Goal: Task Accomplishment & Management: Use online tool/utility

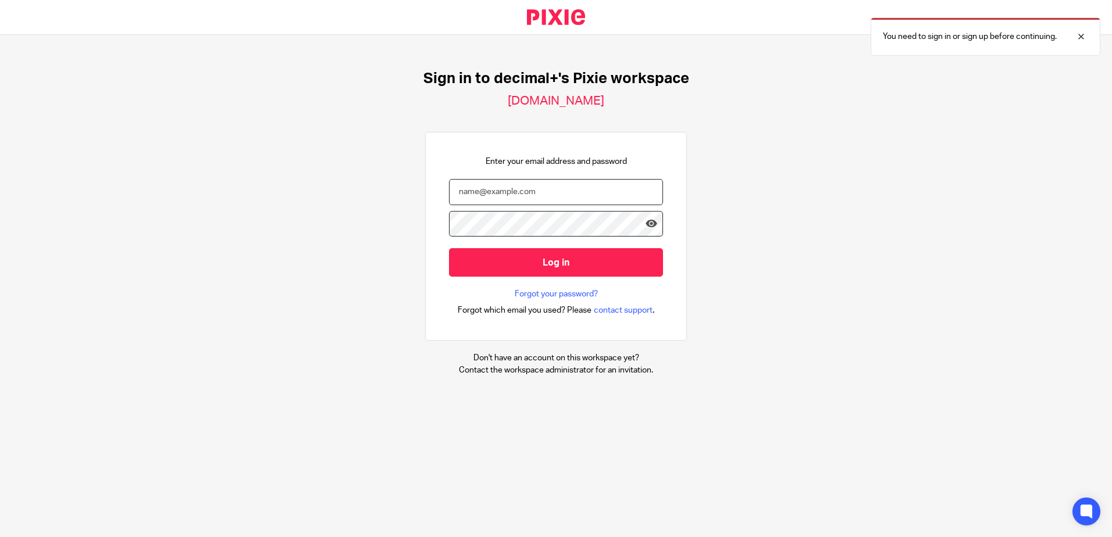
click at [640, 192] on input "email" at bounding box center [556, 192] width 214 height 26
click at [1084, 37] on div at bounding box center [1072, 37] width 31 height 14
click at [483, 195] on input "email" at bounding box center [556, 192] width 214 height 26
type input "carly@decimalplus.co.uk"
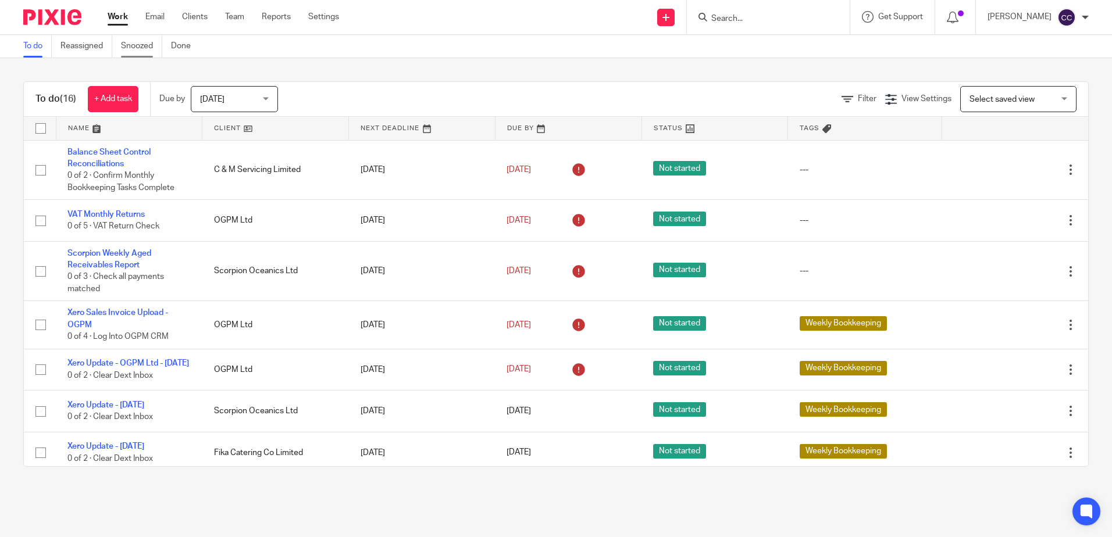
click at [132, 45] on link "Snoozed" at bounding box center [141, 46] width 41 height 23
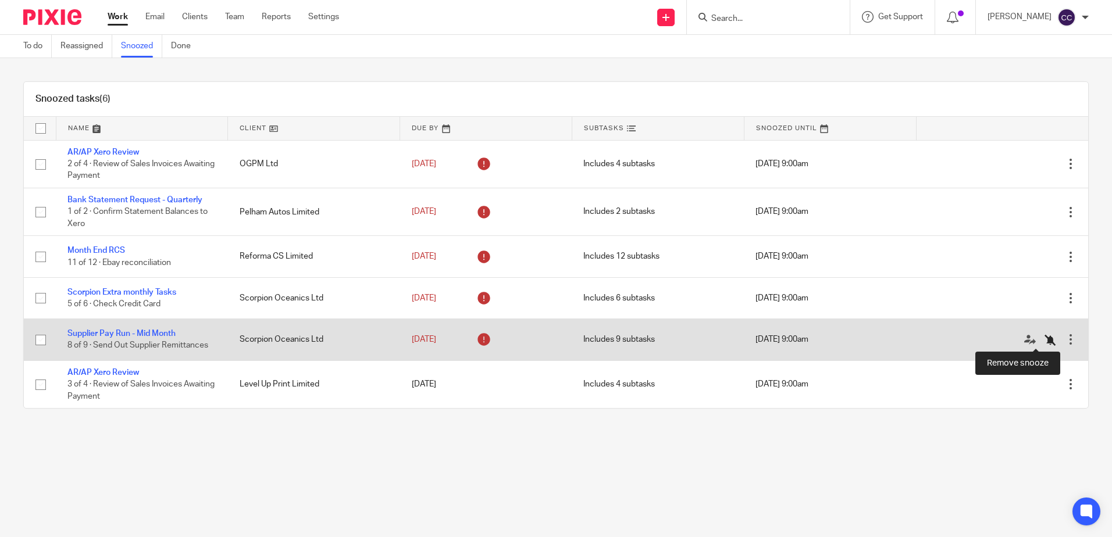
click at [1044, 341] on icon at bounding box center [1050, 340] width 12 height 12
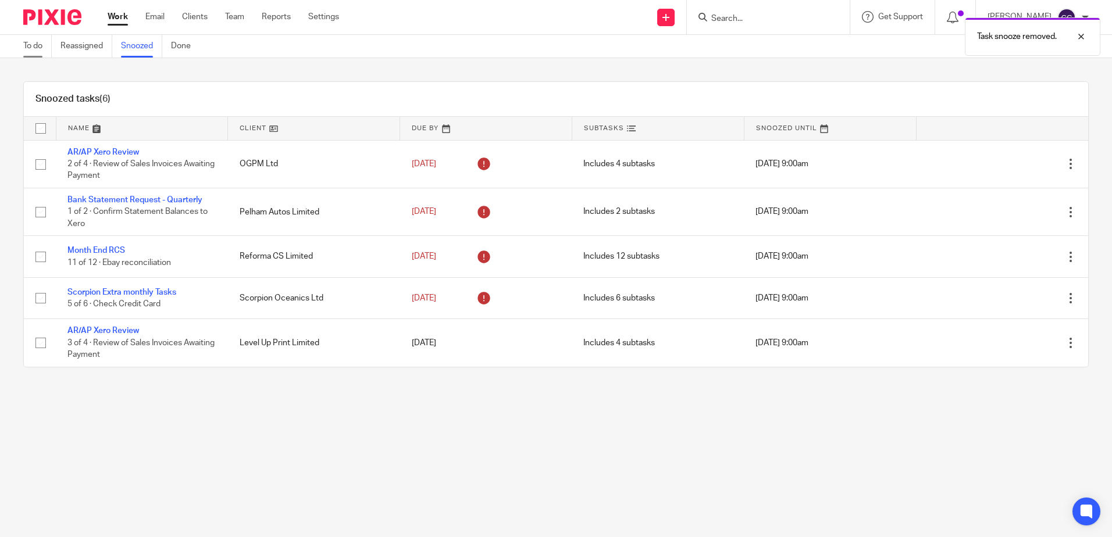
click at [35, 46] on link "To do" at bounding box center [37, 46] width 28 height 23
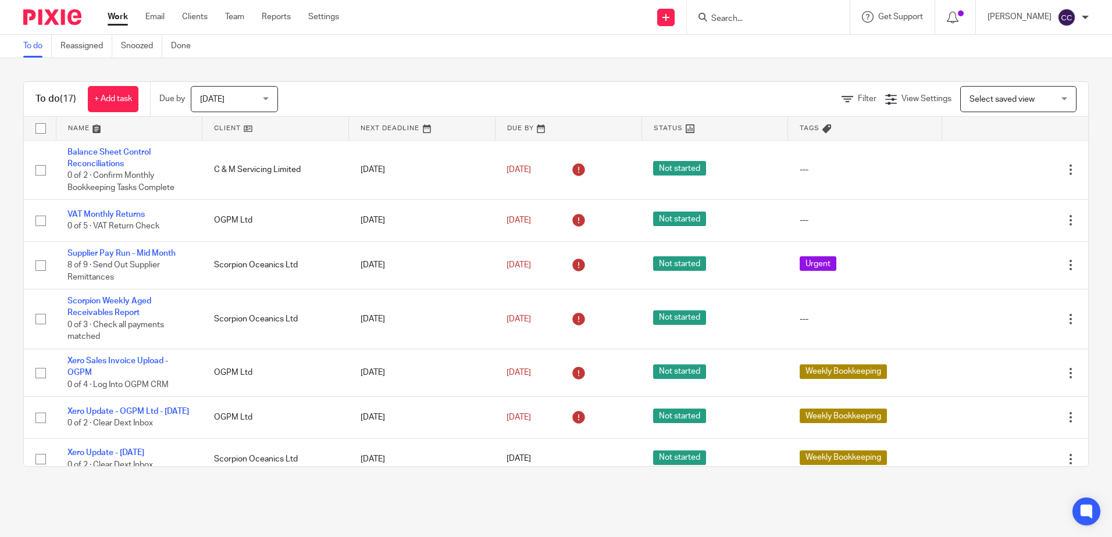
click at [222, 123] on link at bounding box center [275, 128] width 146 height 23
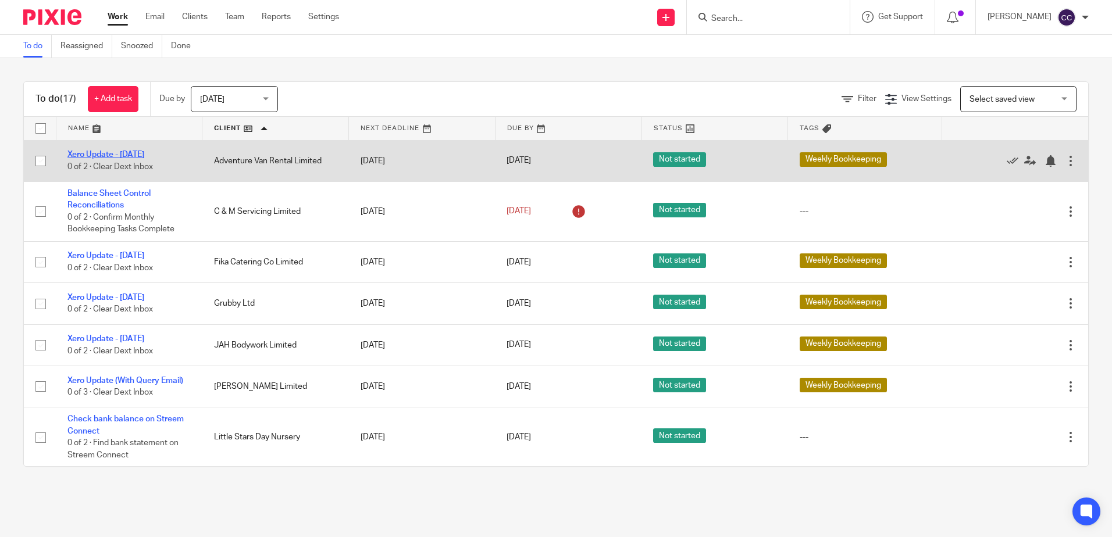
click at [102, 152] on link "Xero Update - [DATE]" at bounding box center [105, 155] width 77 height 8
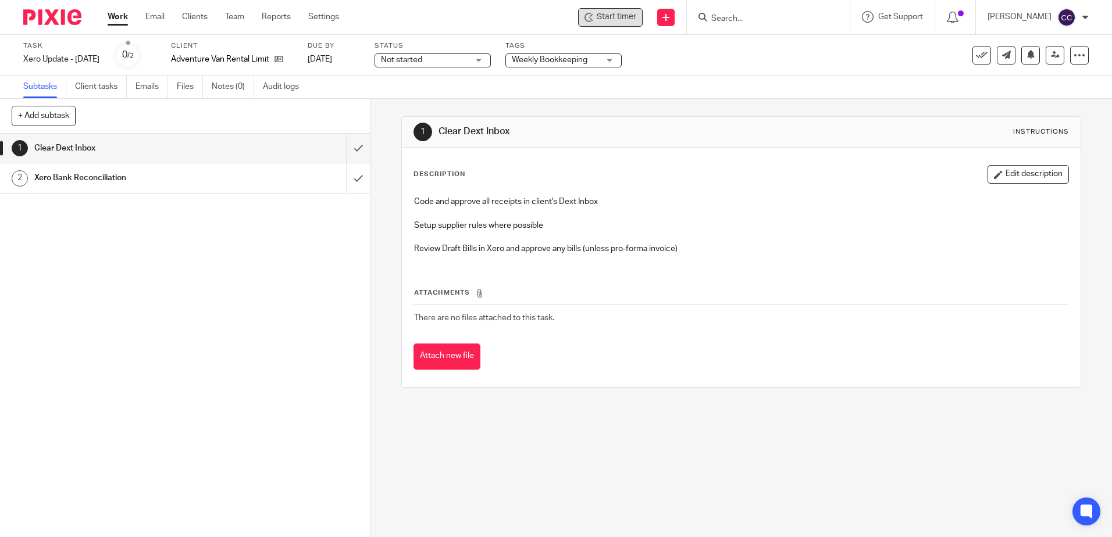
click at [622, 23] on span "Start timer" at bounding box center [617, 17] width 40 height 12
click at [617, 20] on span "Start timer" at bounding box center [617, 17] width 40 height 12
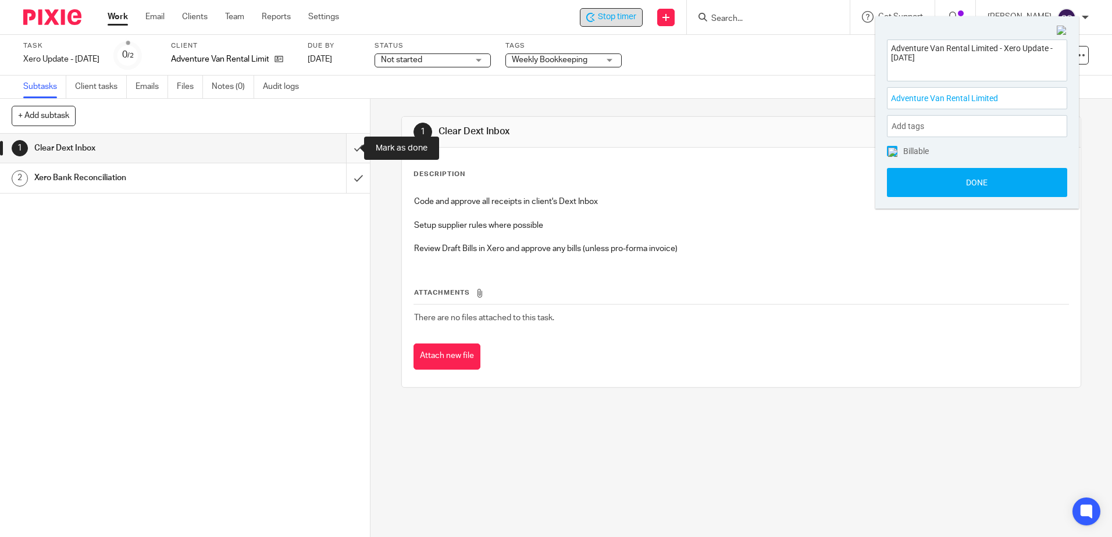
click at [349, 151] on input "submit" at bounding box center [185, 148] width 370 height 29
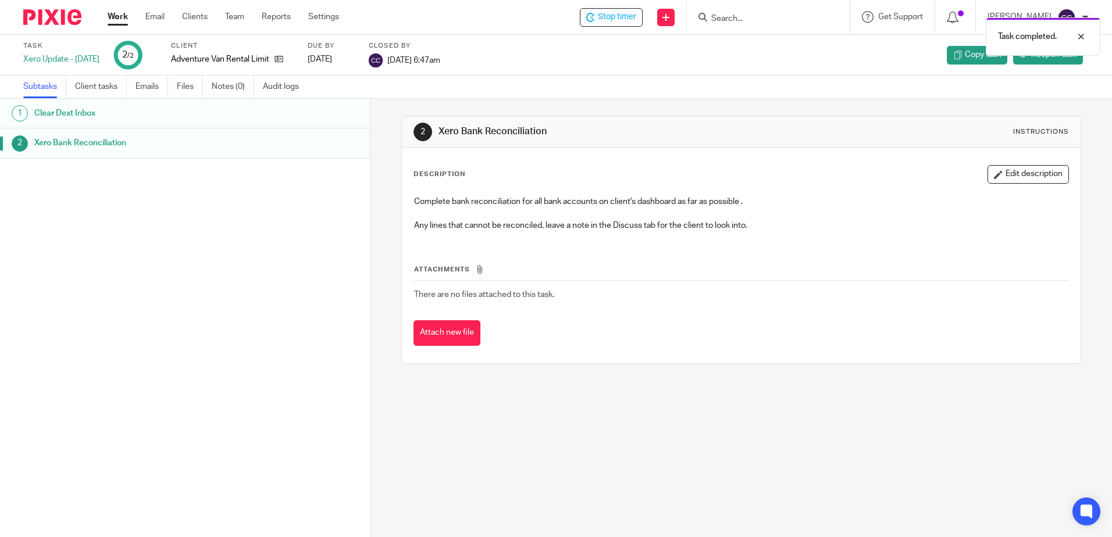
click at [116, 19] on link "Work" at bounding box center [118, 17] width 20 height 12
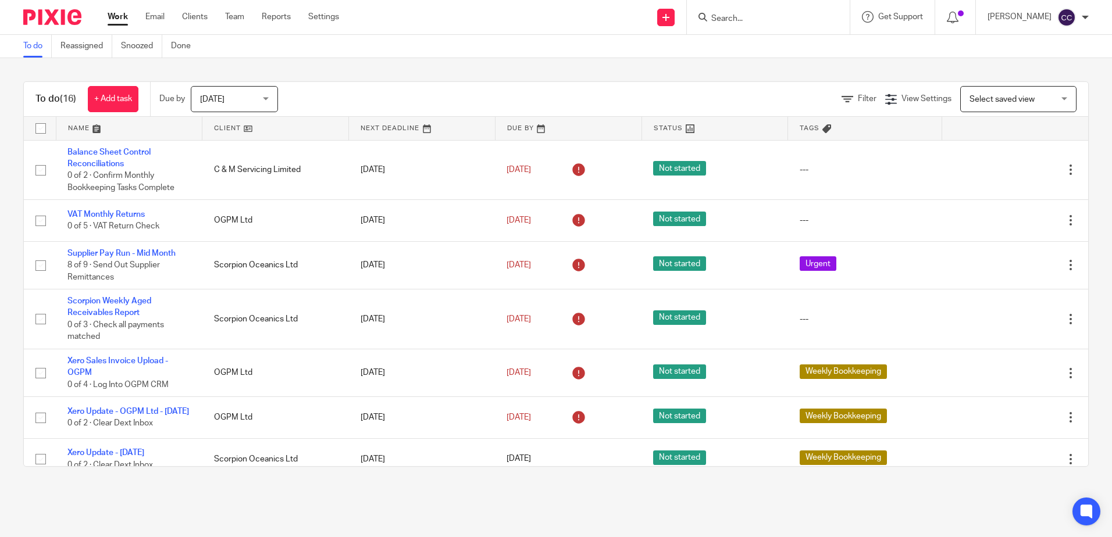
click at [227, 126] on link at bounding box center [275, 128] width 146 height 23
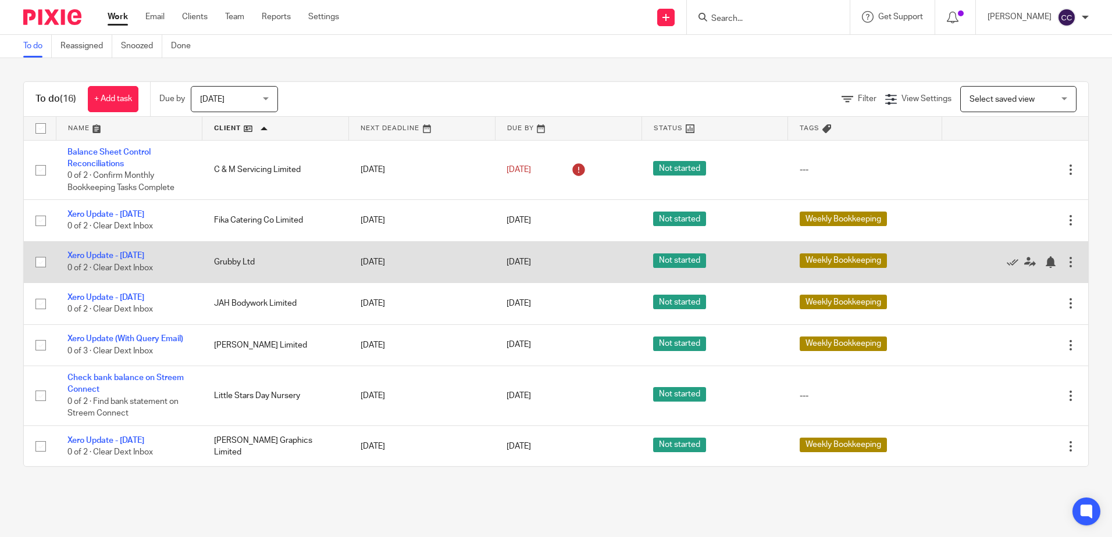
click at [140, 249] on td "Xero Update - Wednesday 0 of 2 · Clear Dext Inbox" at bounding box center [129, 261] width 147 height 41
click at [139, 255] on link "Xero Update - [DATE]" at bounding box center [105, 256] width 77 height 8
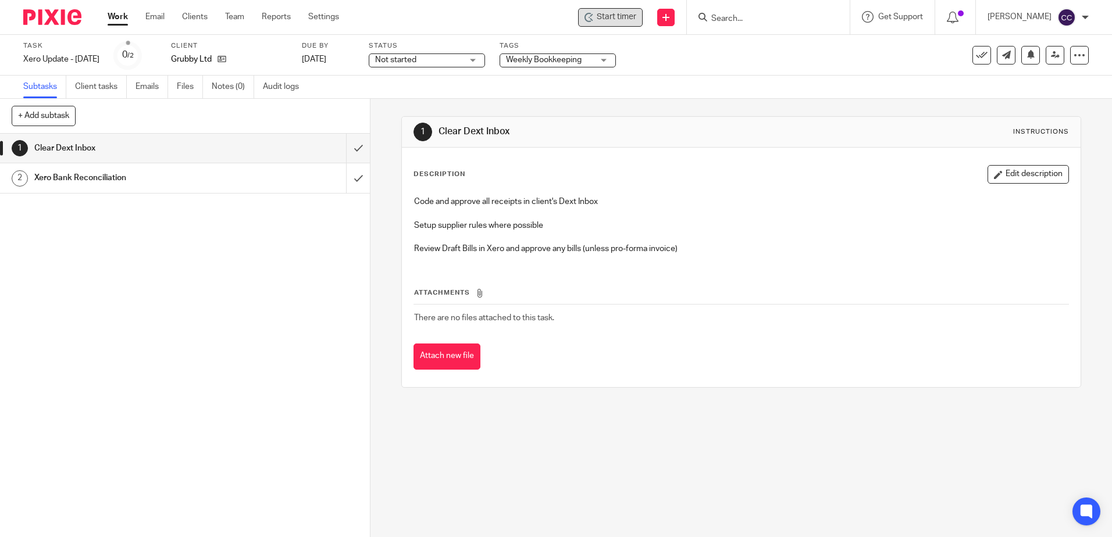
click at [633, 23] on div "Start timer" at bounding box center [610, 17] width 65 height 19
click at [593, 20] on icon at bounding box center [591, 19] width 3 height 3
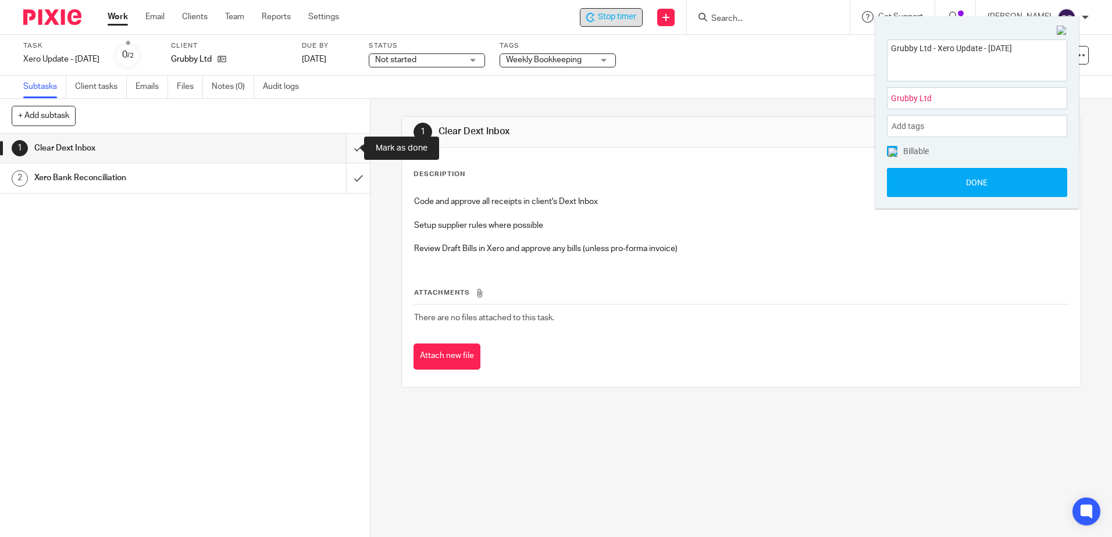
click at [344, 152] on input "submit" at bounding box center [185, 148] width 370 height 29
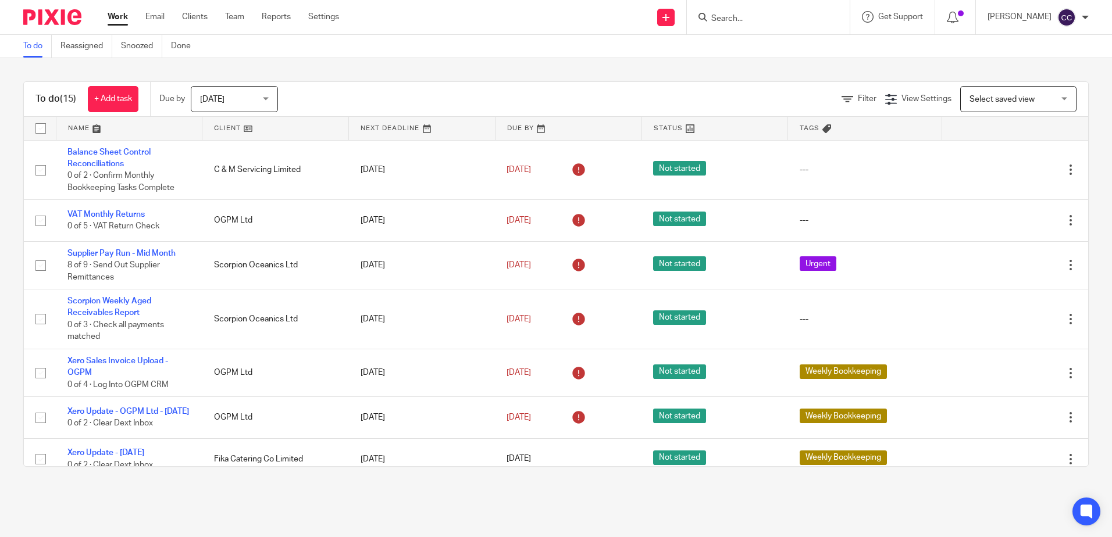
click at [220, 123] on link at bounding box center [275, 128] width 146 height 23
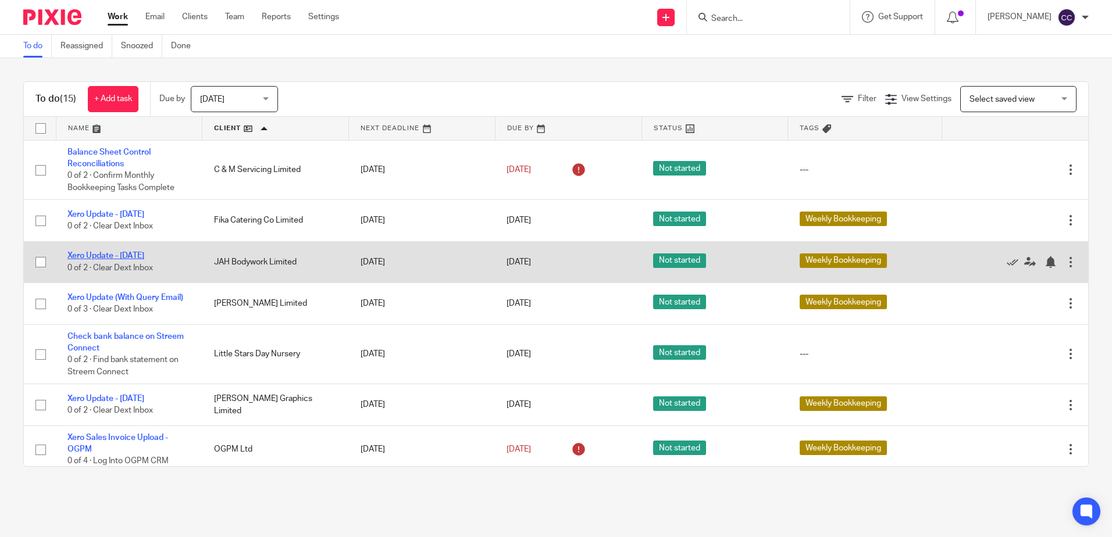
click at [144, 257] on link "Xero Update - [DATE]" at bounding box center [105, 256] width 77 height 8
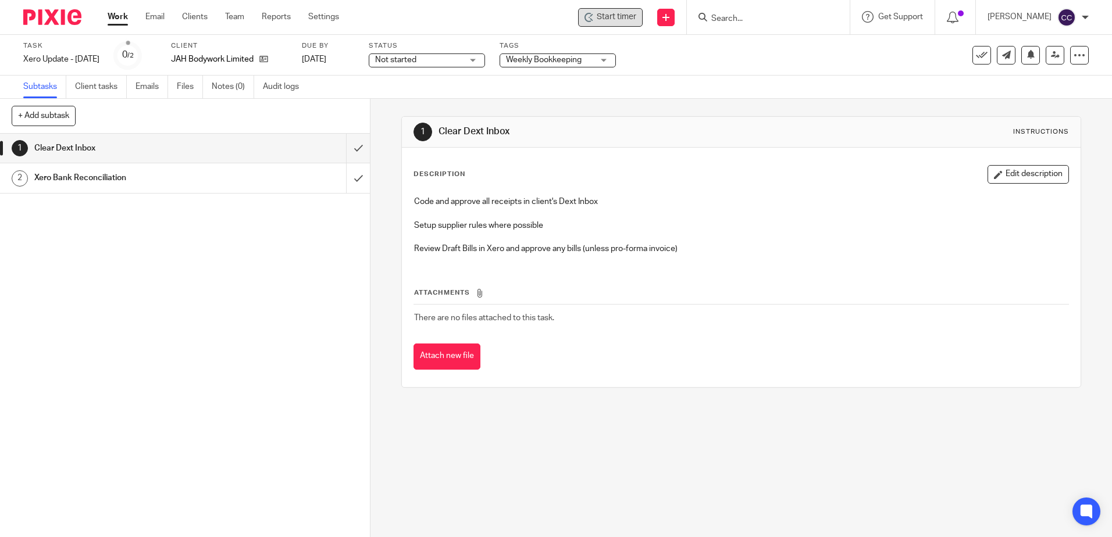
click at [611, 16] on div "Start timer" at bounding box center [610, 17] width 65 height 19
click at [611, 16] on div "Start timer" at bounding box center [610, 17] width 52 height 12
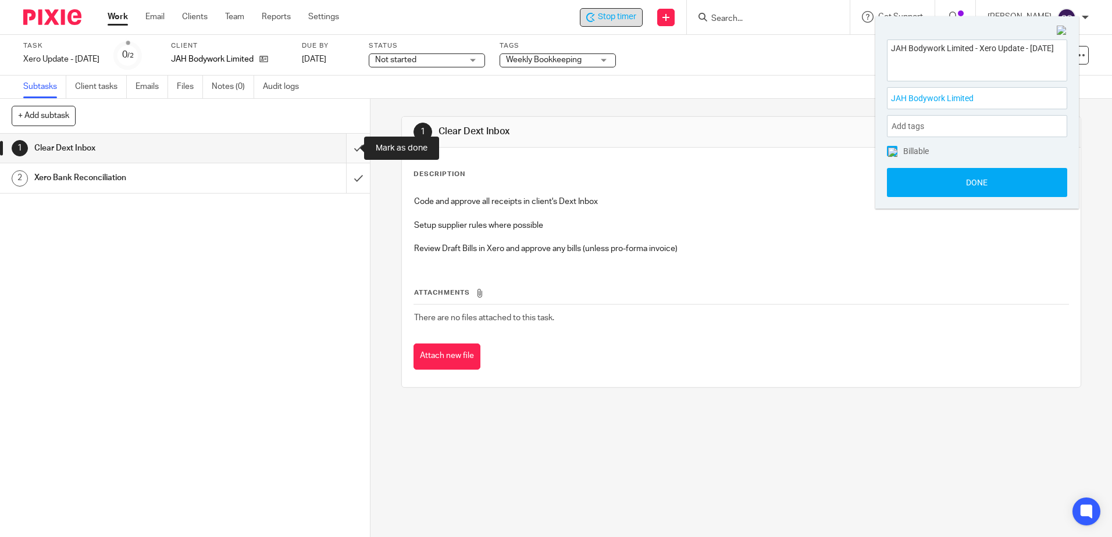
click at [347, 145] on input "submit" at bounding box center [185, 148] width 370 height 29
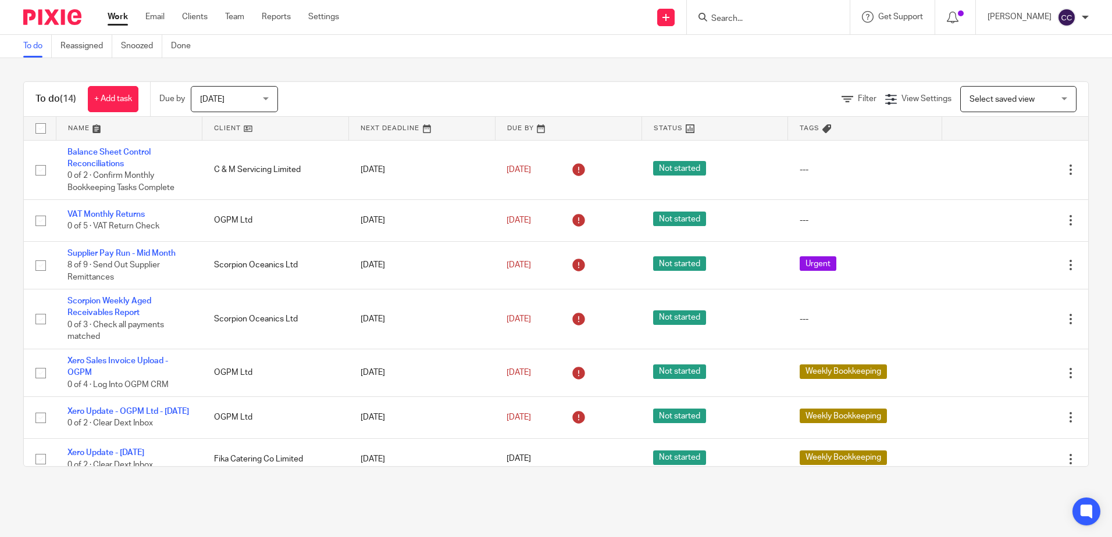
click at [222, 129] on link at bounding box center [275, 128] width 146 height 23
